Goal: Obtain resource: Download file/media

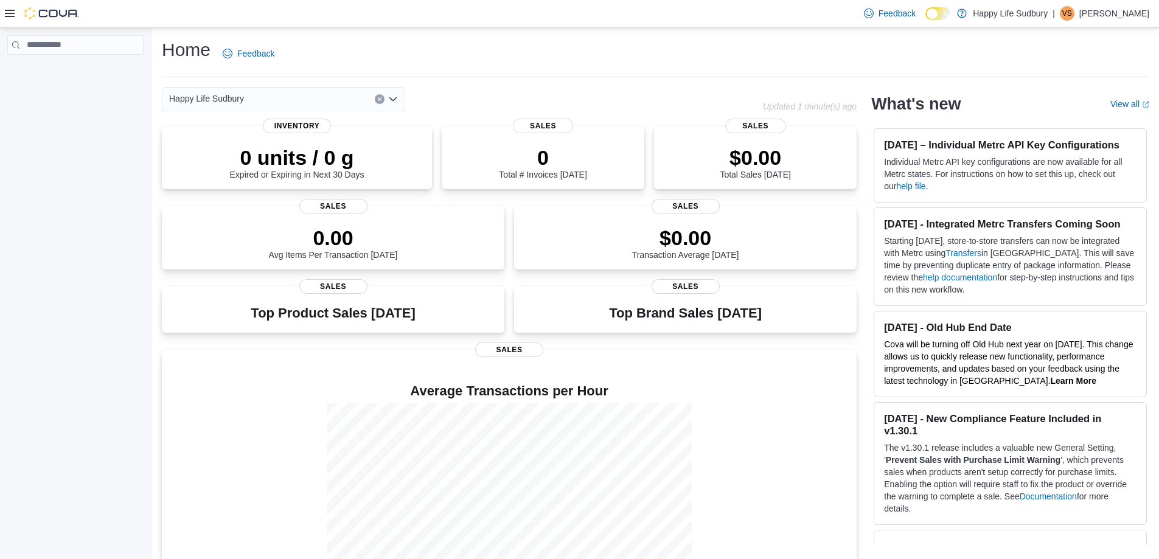
click at [9, 12] on icon at bounding box center [10, 14] width 10 height 10
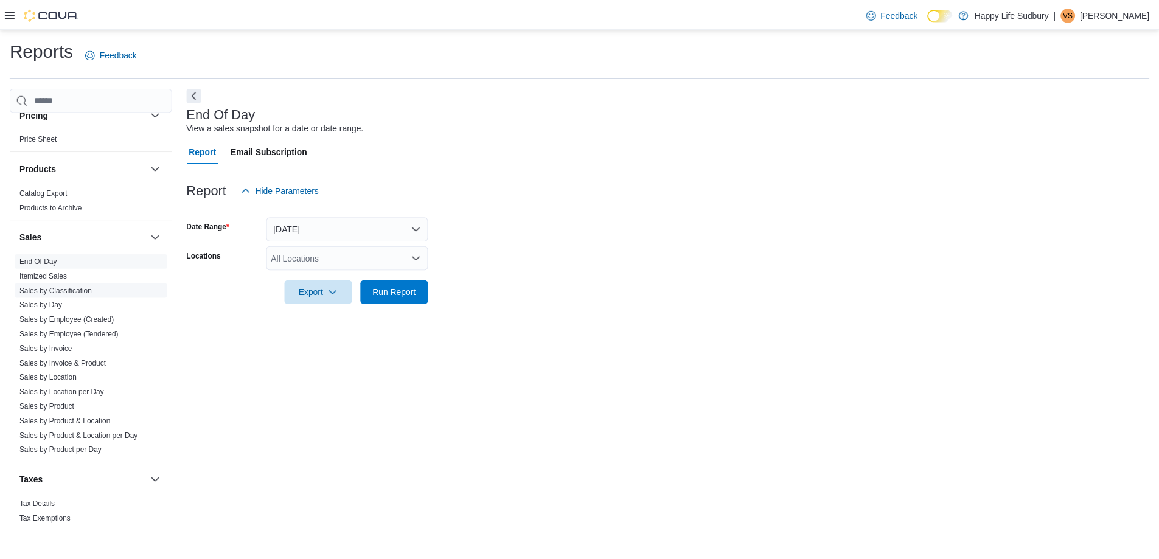
scroll to position [950, 0]
click at [418, 223] on button "[DATE]" at bounding box center [349, 229] width 163 height 24
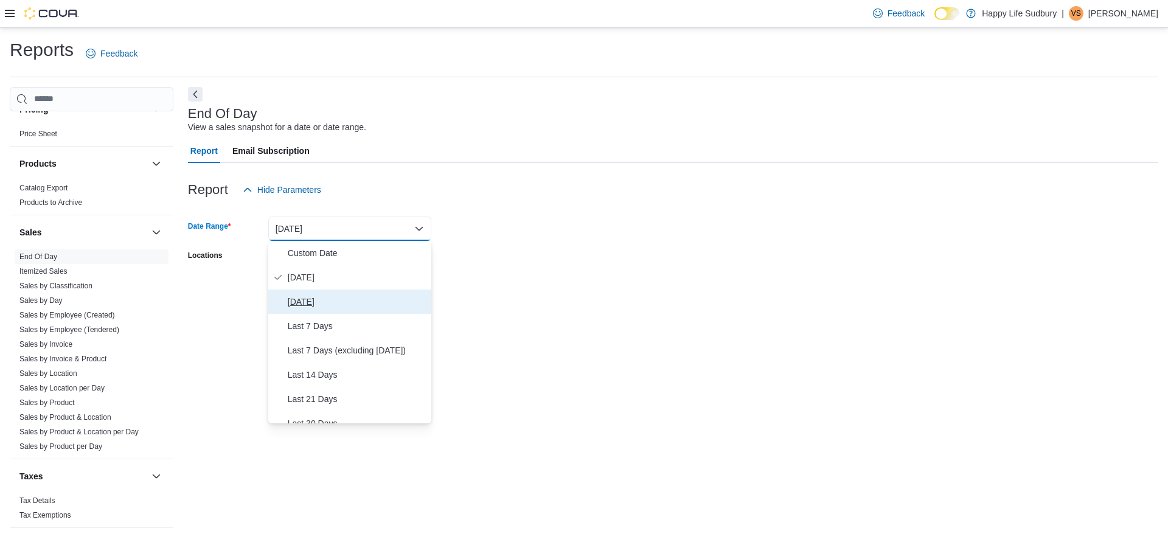
click at [301, 300] on span "[DATE]" at bounding box center [357, 302] width 139 height 15
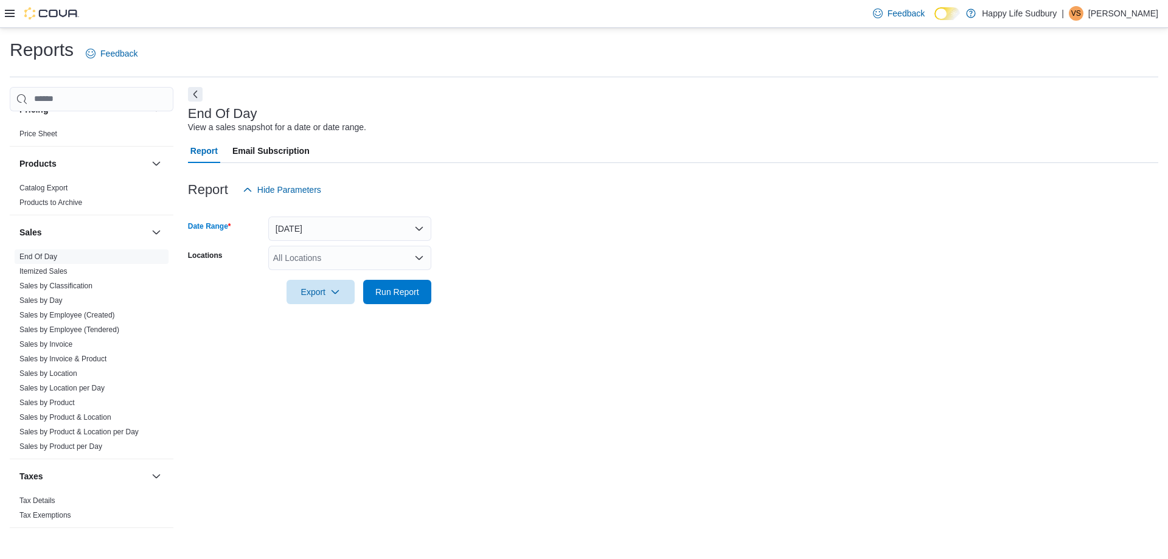
click at [421, 257] on icon "Open list of options" at bounding box center [419, 258] width 7 height 4
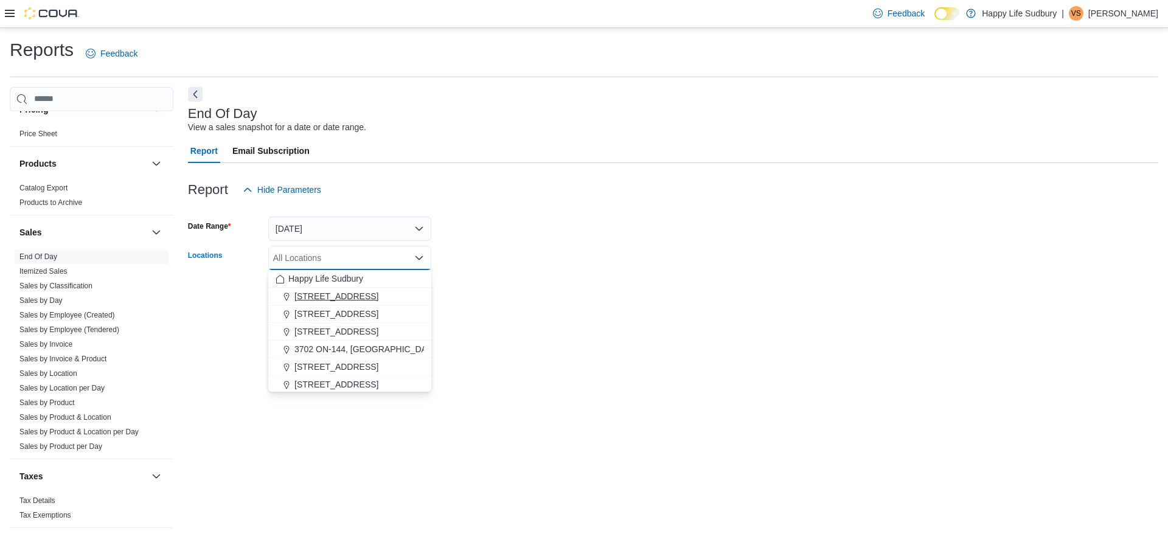
click at [378, 296] on span "[STREET_ADDRESS]" at bounding box center [337, 296] width 84 height 12
click at [545, 296] on form "Date Range [DATE] Locations [STREET_ADDRESS] Selected. [STREET_ADDRESS]. Press …" at bounding box center [673, 253] width 971 height 102
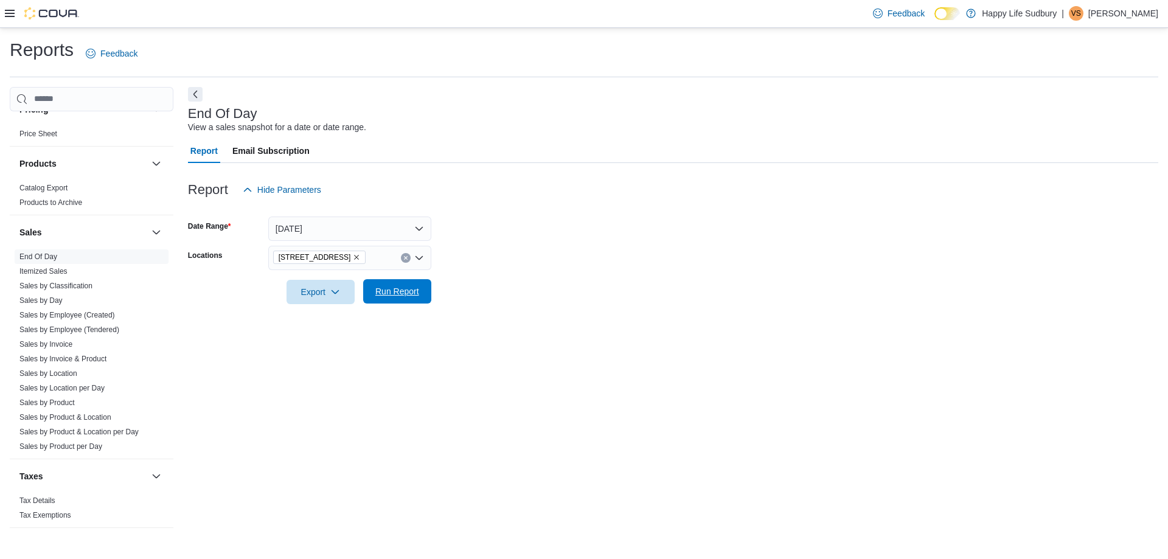
click at [390, 291] on span "Run Report" at bounding box center [397, 291] width 44 height 12
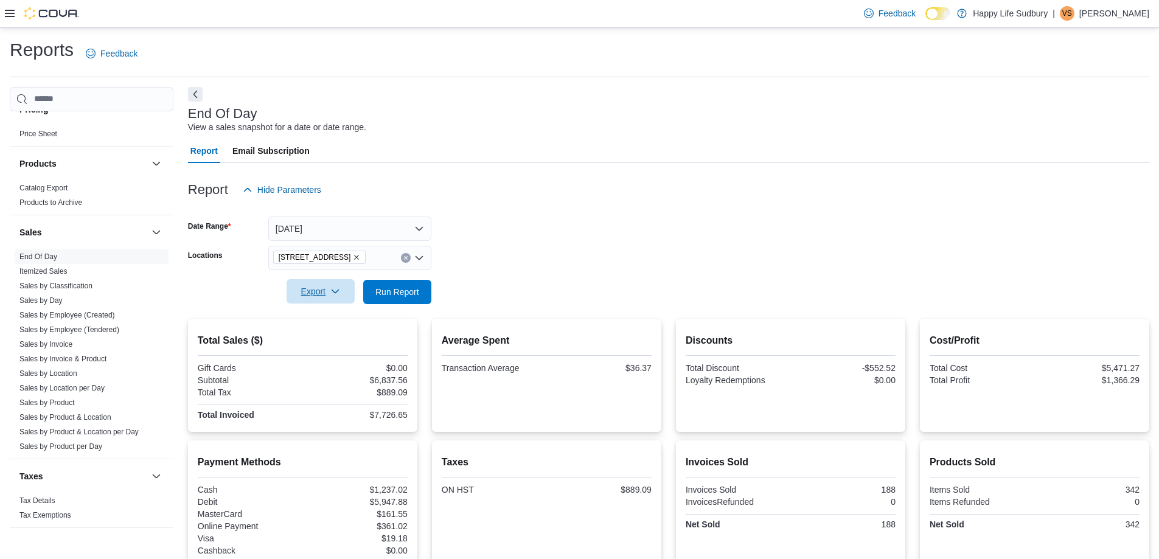
click at [340, 292] on icon "button" at bounding box center [335, 292] width 10 height 10
click at [324, 316] on span "Export to Excel" at bounding box center [322, 317] width 55 height 10
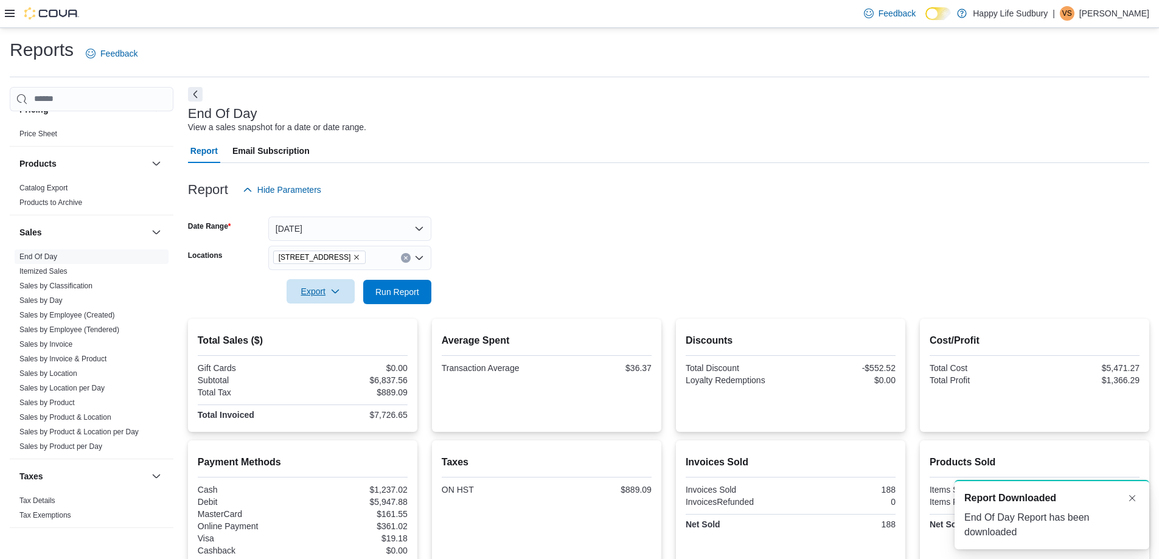
click at [333, 290] on icon "button" at bounding box center [335, 292] width 10 height 10
click at [329, 341] on span "Export to Pdf" at bounding box center [322, 341] width 55 height 10
